Goal: Task Accomplishment & Management: Complete application form

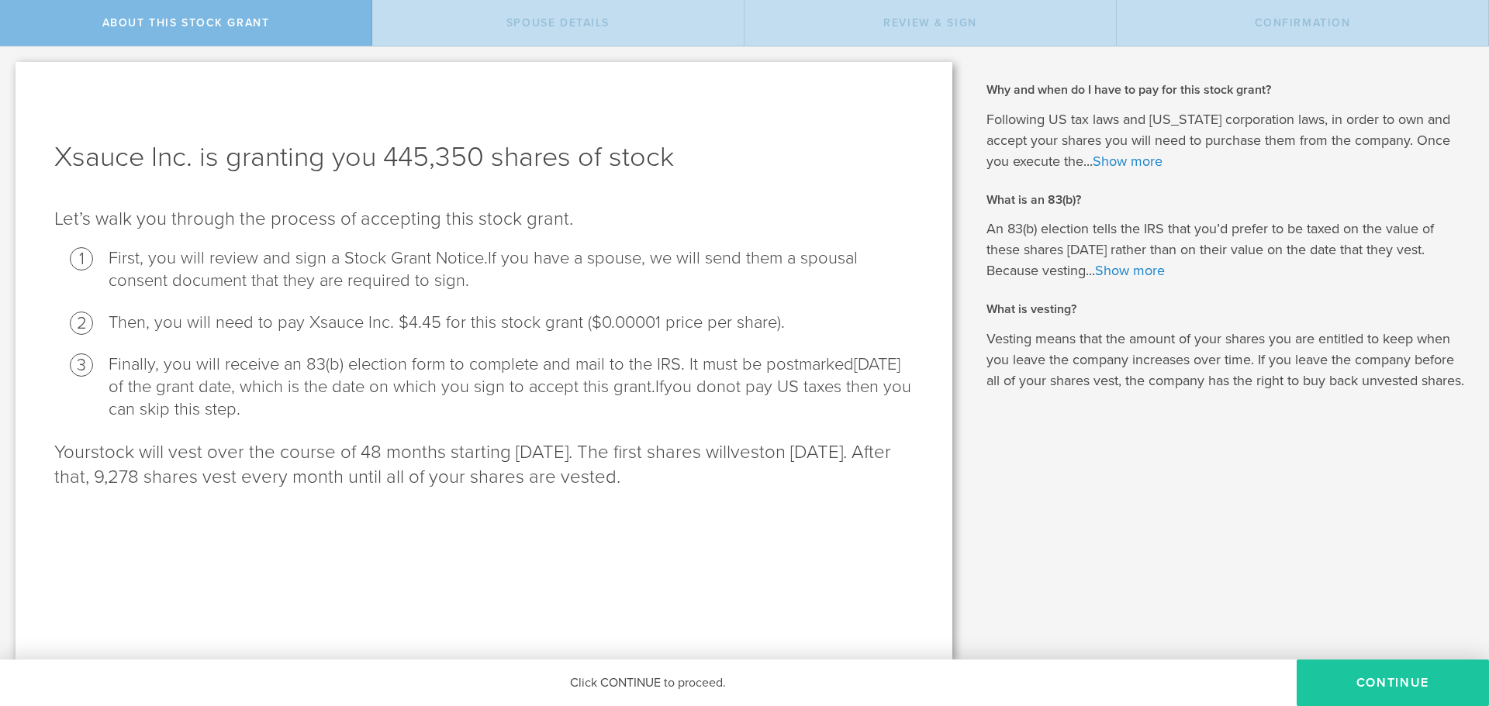
click at [1386, 694] on button "CONTINUE" at bounding box center [1392, 683] width 192 height 47
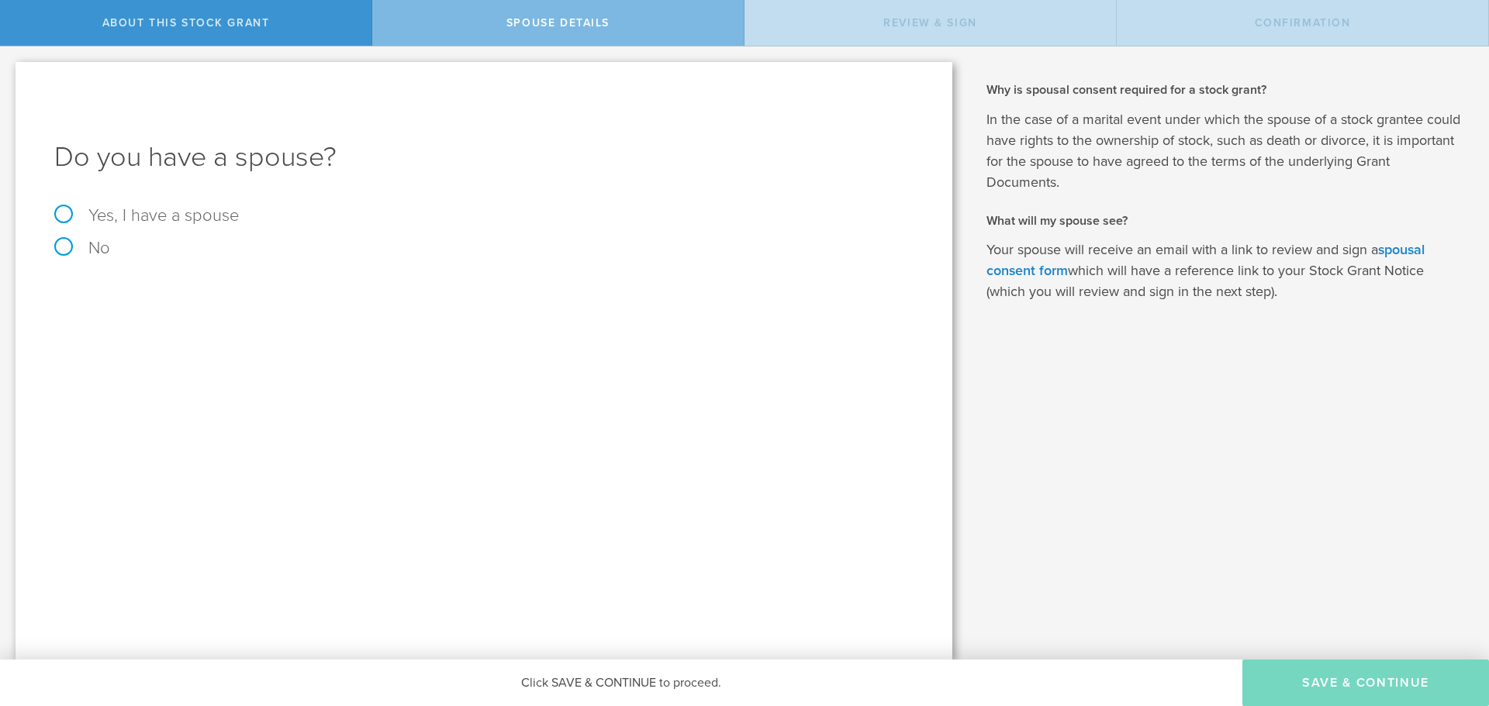
click at [106, 208] on label "Yes, I have a spouse" at bounding box center [483, 215] width 859 height 17
click at [10, 71] on input "Yes, I have a spouse" at bounding box center [5, 59] width 10 height 25
radio input "true"
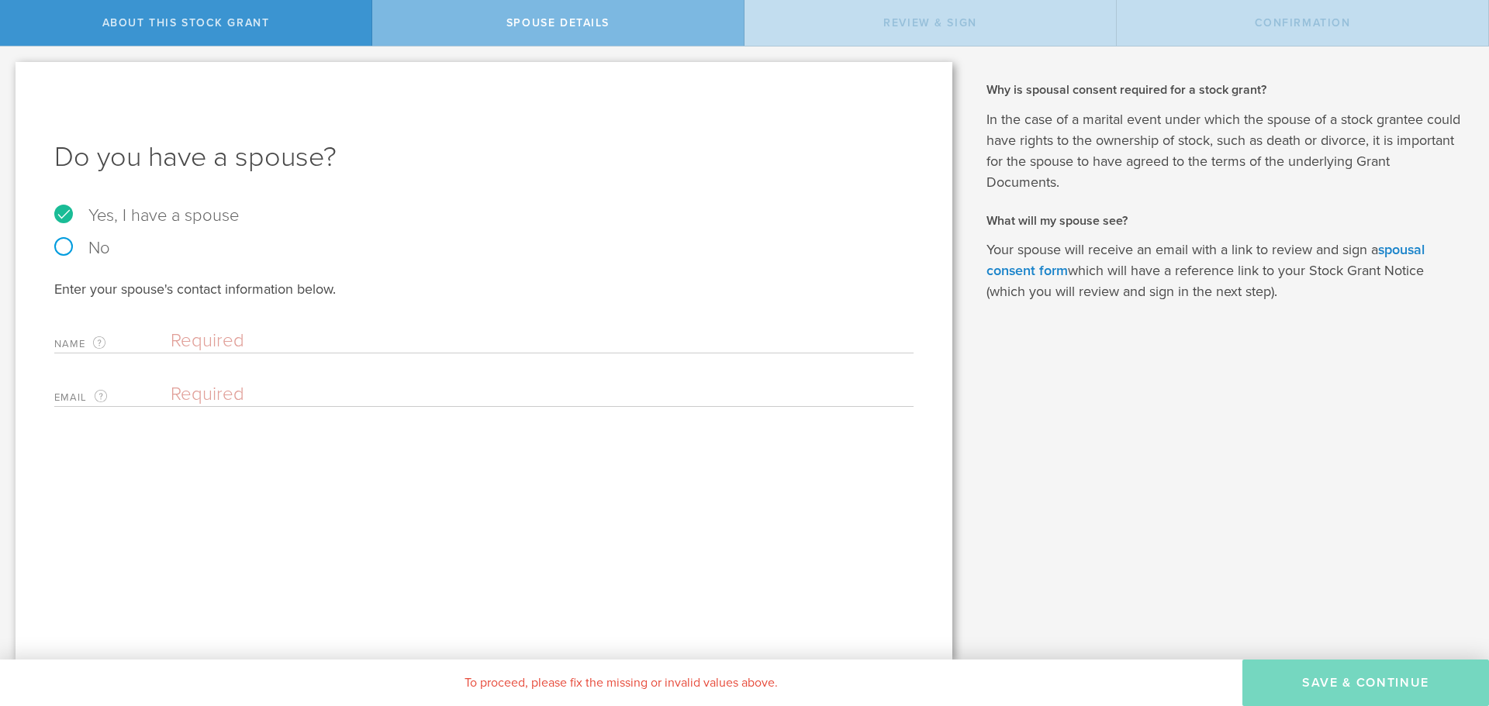
click at [248, 340] on input "text" at bounding box center [538, 341] width 735 height 23
type input "[PERSON_NAME] Spillere Tanquella"
type input "r"
click at [361, 368] on div "Enter your spouse's contact information below. Name The first and last name of …" at bounding box center [483, 343] width 859 height 127
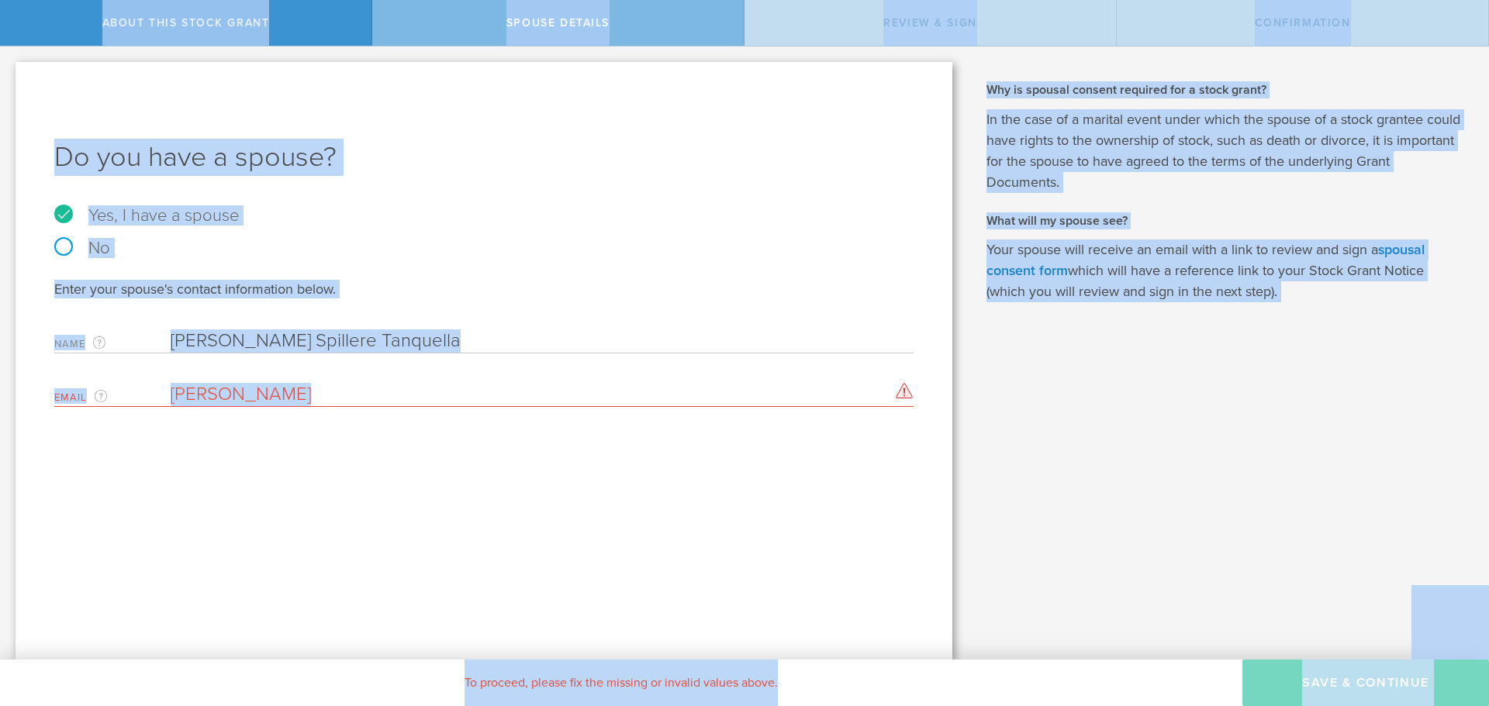
click at [364, 389] on input "[PERSON_NAME]" at bounding box center [538, 394] width 735 height 23
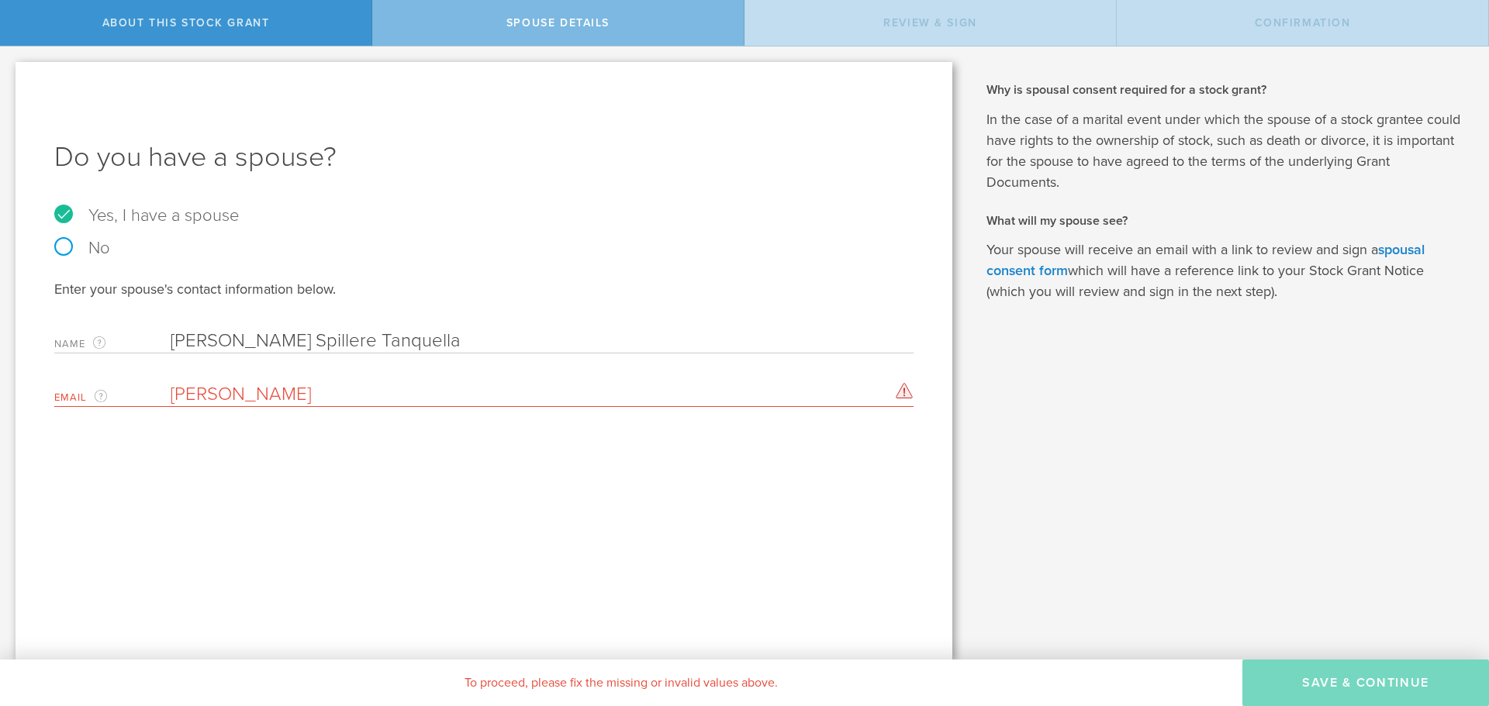
paste input "[EMAIL_ADDRESS][DOMAIN_NAME]"
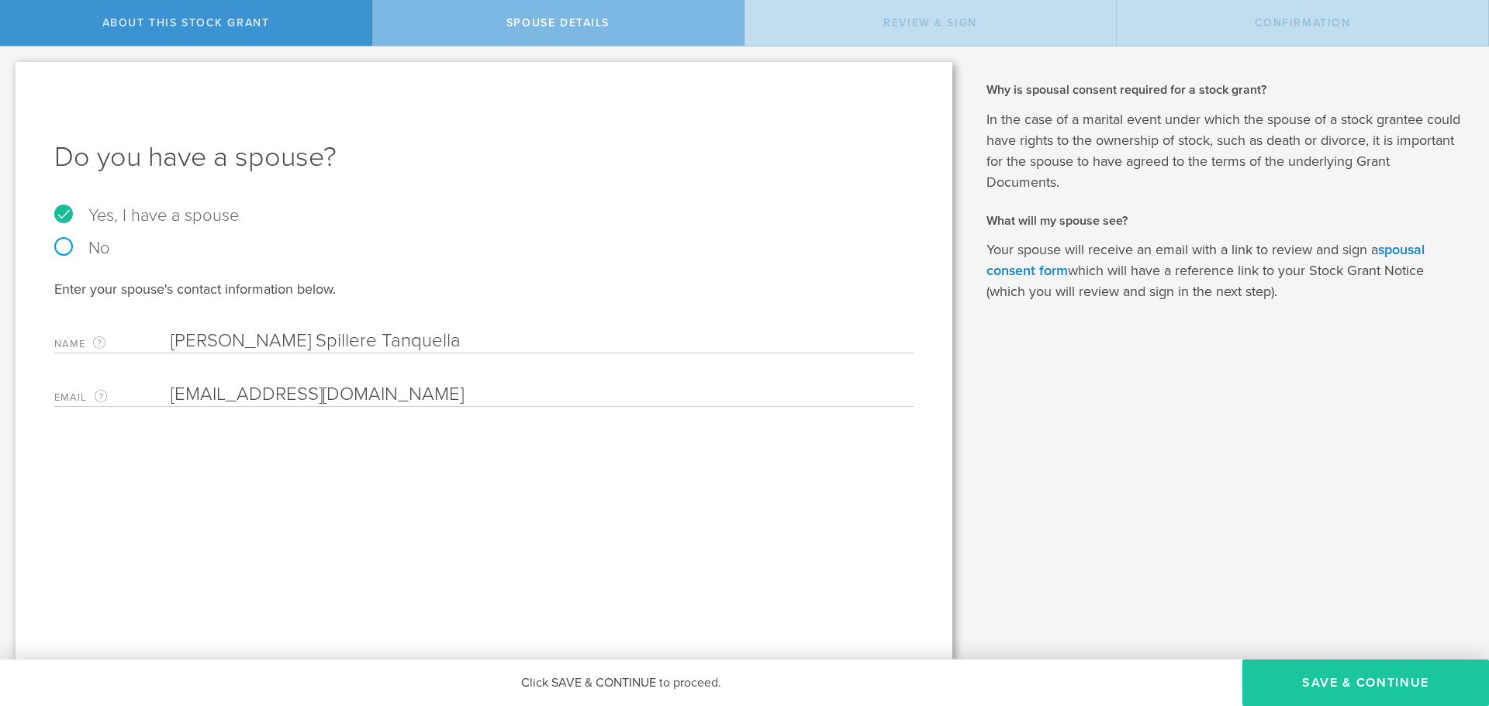
type input "[EMAIL_ADDRESS][DOMAIN_NAME]"
click at [1372, 687] on button "Save & Continue" at bounding box center [1365, 683] width 247 height 47
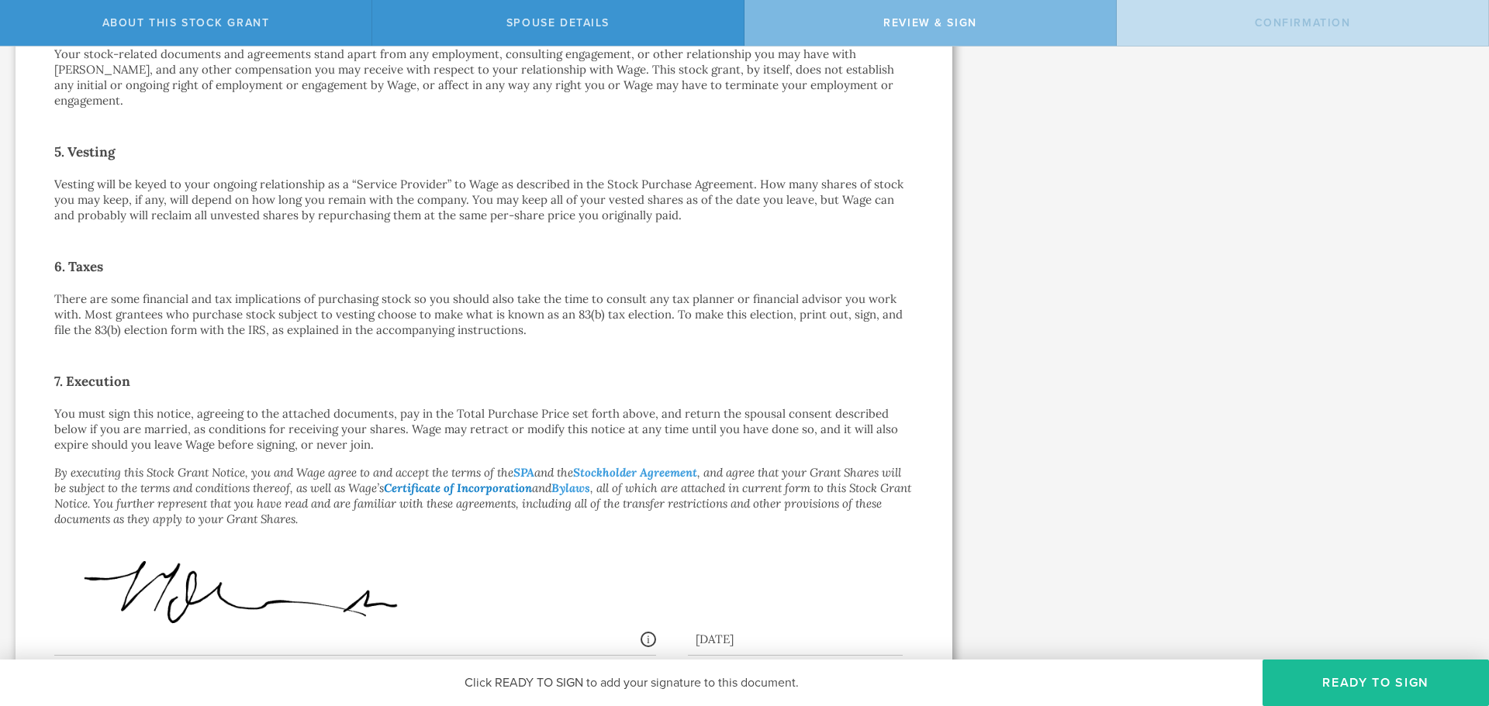
scroll to position [961, 0]
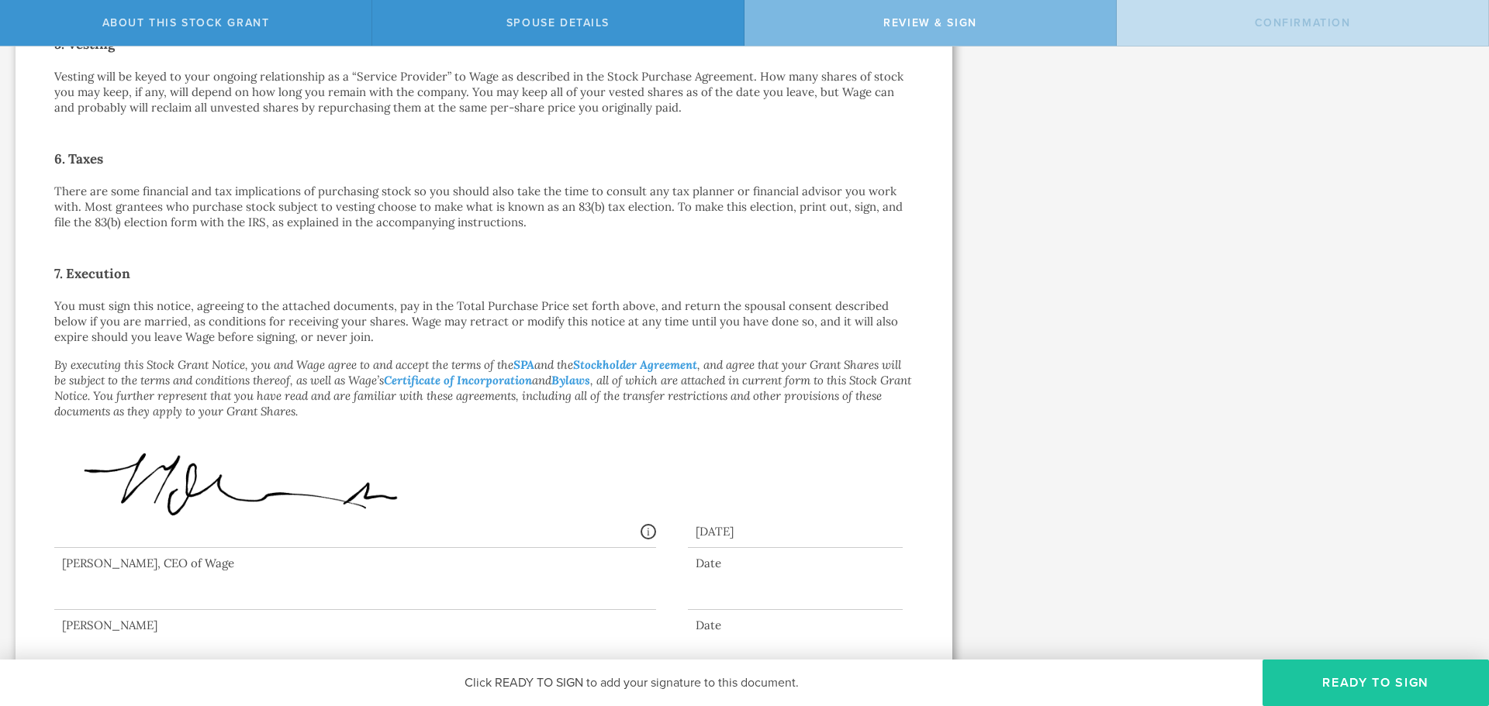
click at [1389, 689] on button "Ready to Sign" at bounding box center [1375, 683] width 226 height 47
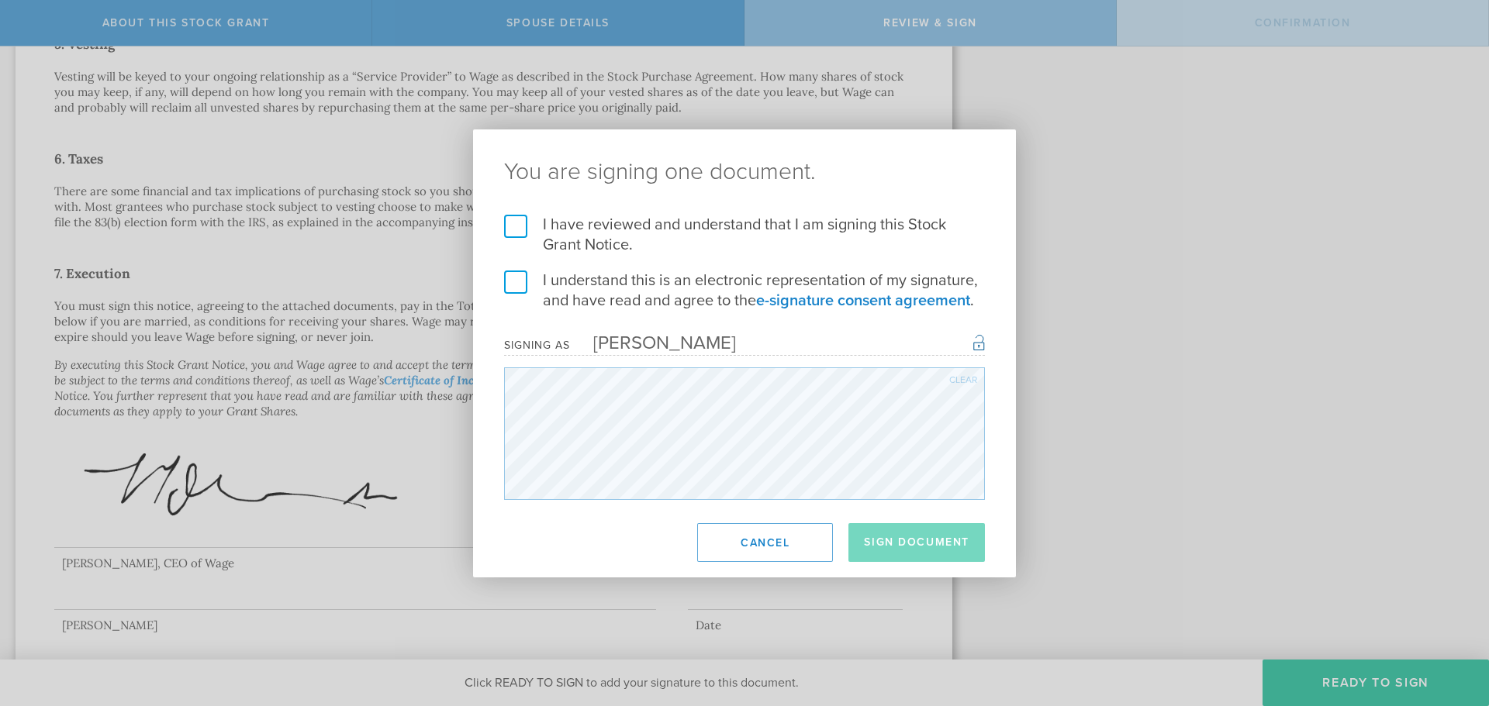
click at [528, 243] on label "I have reviewed and understand that I am signing this Stock Grant Notice." at bounding box center [744, 235] width 481 height 40
click at [0, 0] on input "I have reviewed and understand that I am signing this Stock Grant Notice." at bounding box center [0, 0] width 0 height 0
drag, startPoint x: 517, startPoint y: 226, endPoint x: 520, endPoint y: 268, distance: 41.9
click at [517, 226] on label "I have reviewed and understand that I am signing this Stock Grant Notice." at bounding box center [744, 235] width 481 height 40
click at [0, 0] on input "I have reviewed and understand that I am signing this Stock Grant Notice." at bounding box center [0, 0] width 0 height 0
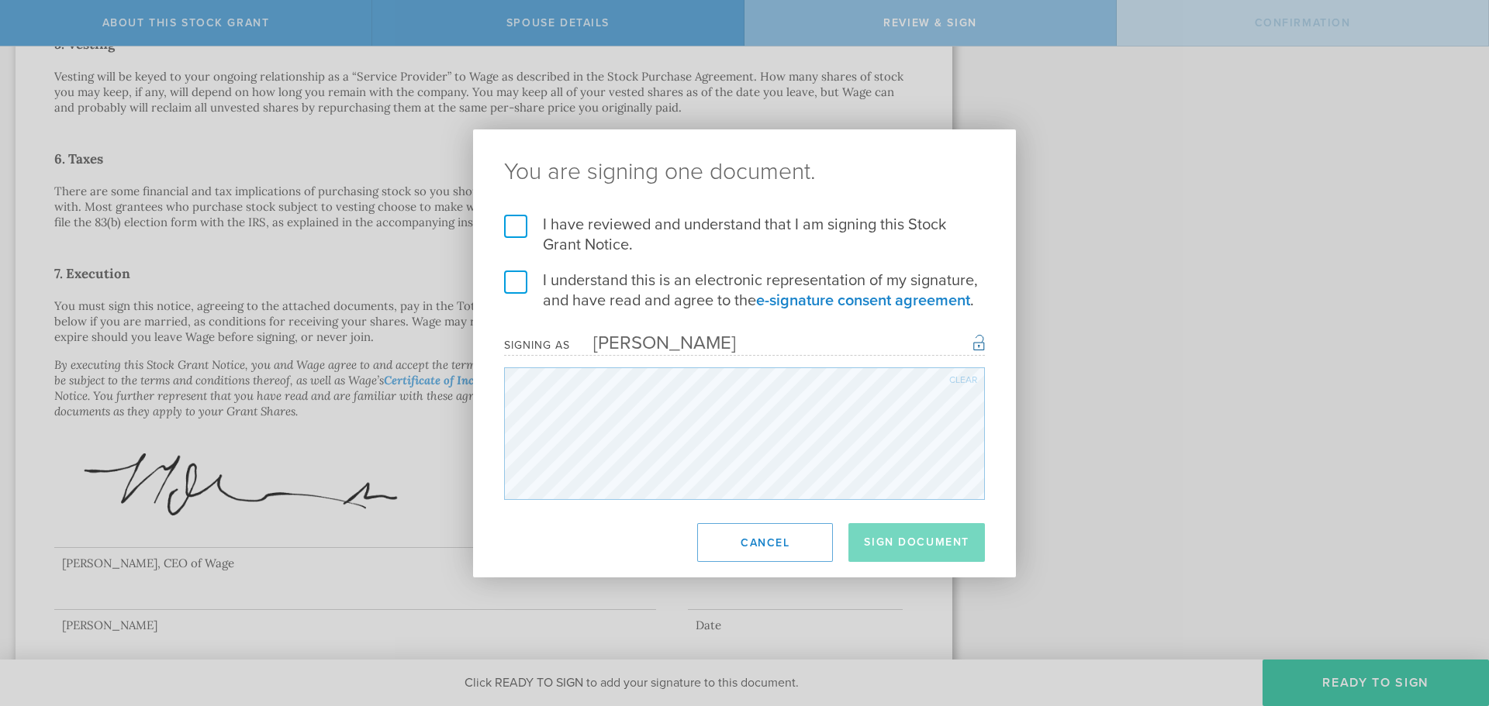
click at [521, 277] on label "I understand this is an electronic representation of my signature, and have rea…" at bounding box center [744, 291] width 481 height 40
click at [0, 0] on input "I understand this is an electronic representation of my signature, and have rea…" at bounding box center [0, 0] width 0 height 0
click at [513, 232] on label "I have reviewed and understand that I am signing this Stock Grant Notice." at bounding box center [744, 235] width 481 height 40
click at [0, 0] on input "I have reviewed and understand that I am signing this Stock Grant Notice." at bounding box center [0, 0] width 0 height 0
click at [934, 548] on button "Sign Document" at bounding box center [916, 542] width 136 height 39
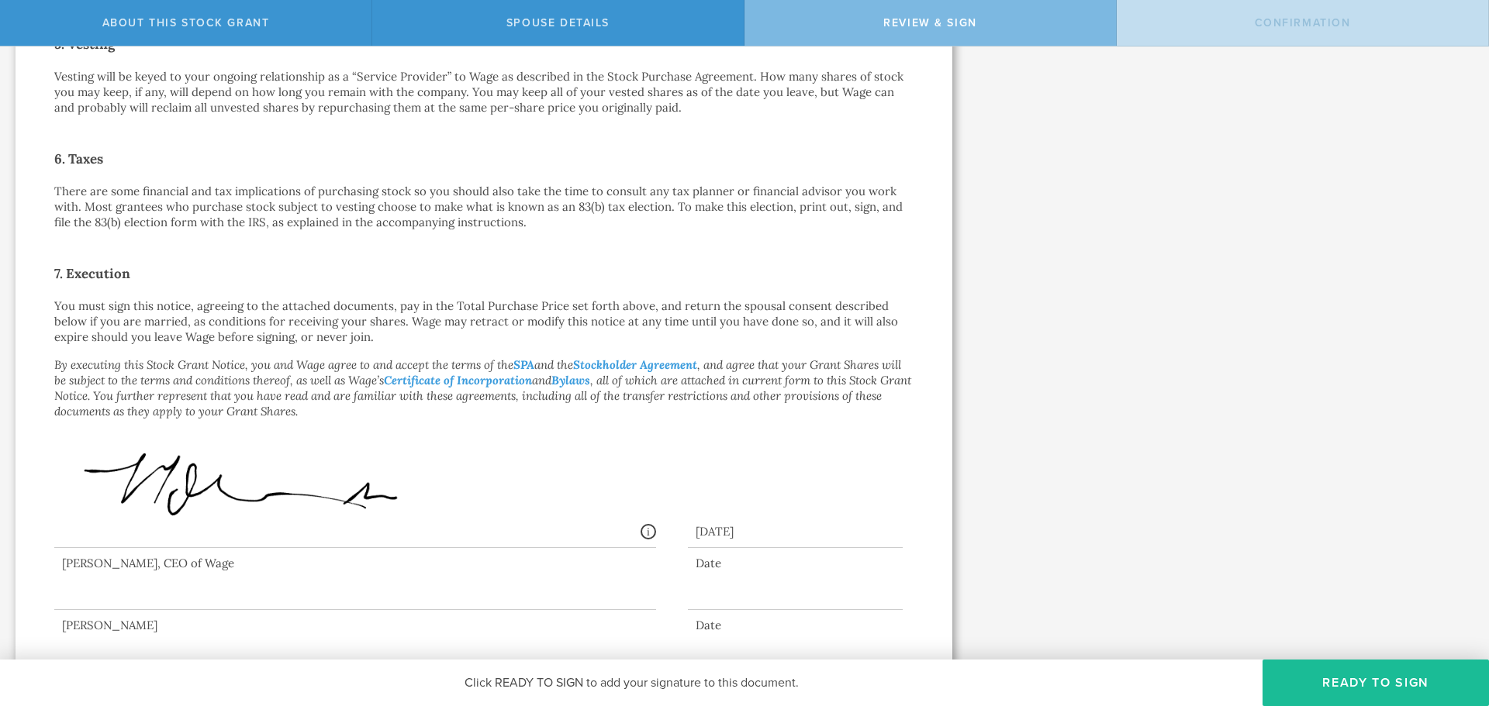
scroll to position [0, 0]
